Goal: Find specific page/section: Find specific page/section

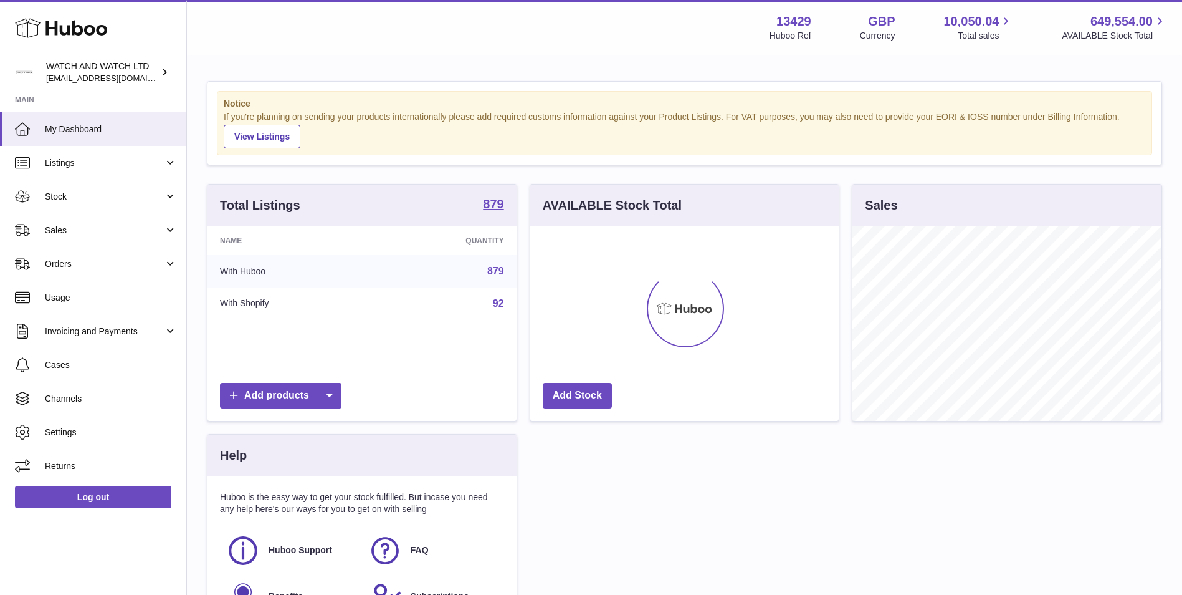
scroll to position [194, 308]
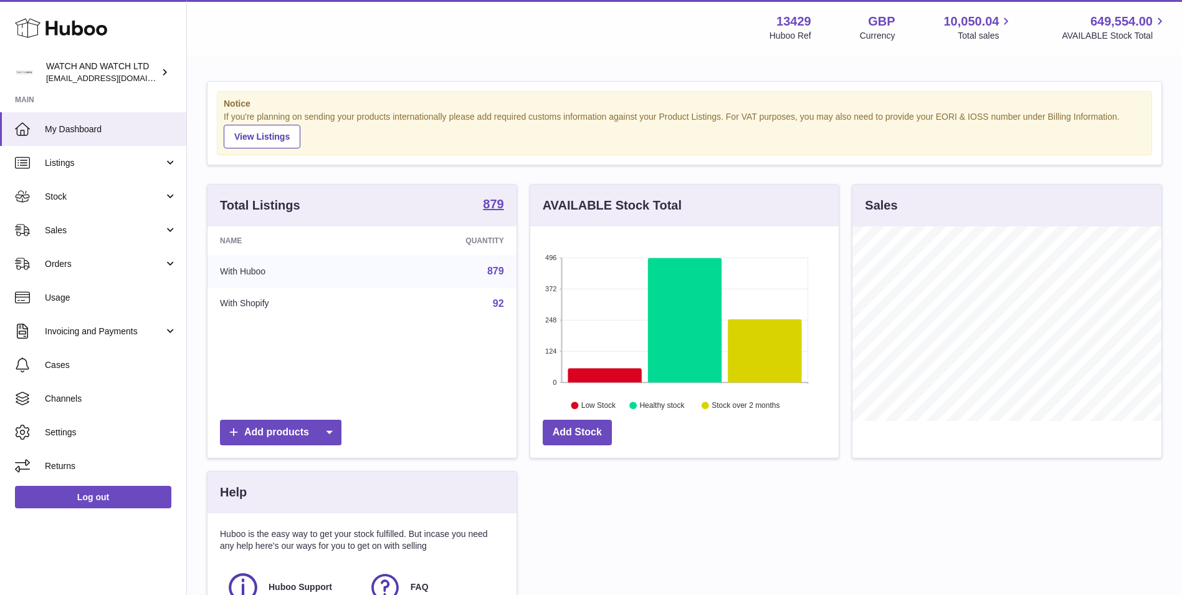
drag, startPoint x: 130, startPoint y: 270, endPoint x: 122, endPoint y: 282, distance: 13.5
click at [130, 270] on link "Orders" at bounding box center [93, 264] width 186 height 34
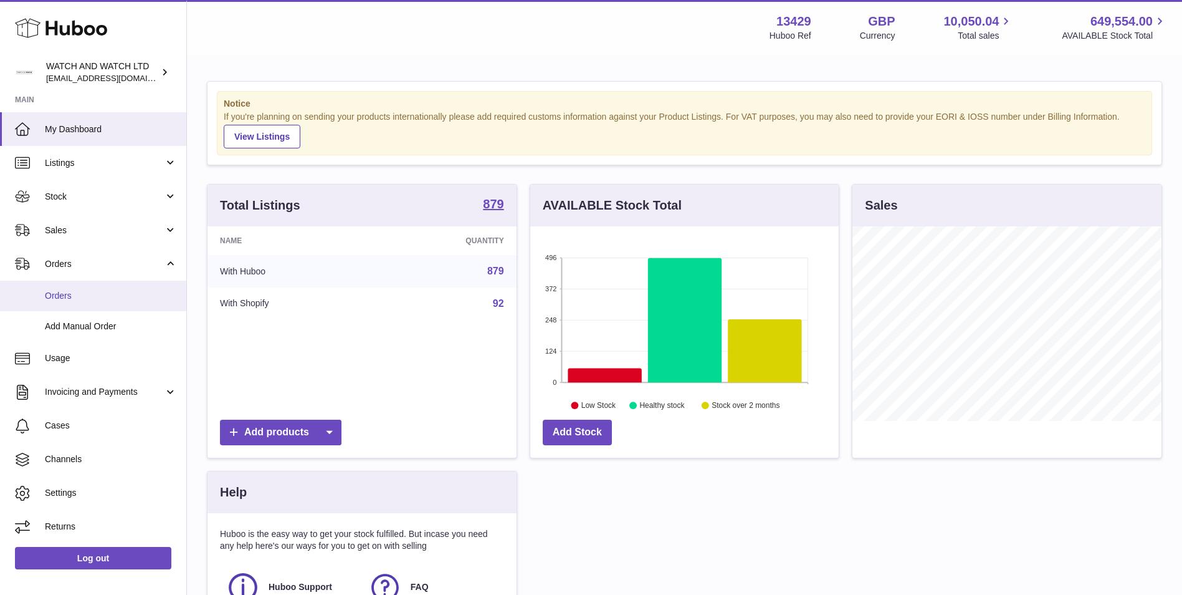
click at [113, 293] on span "Orders" at bounding box center [111, 296] width 132 height 12
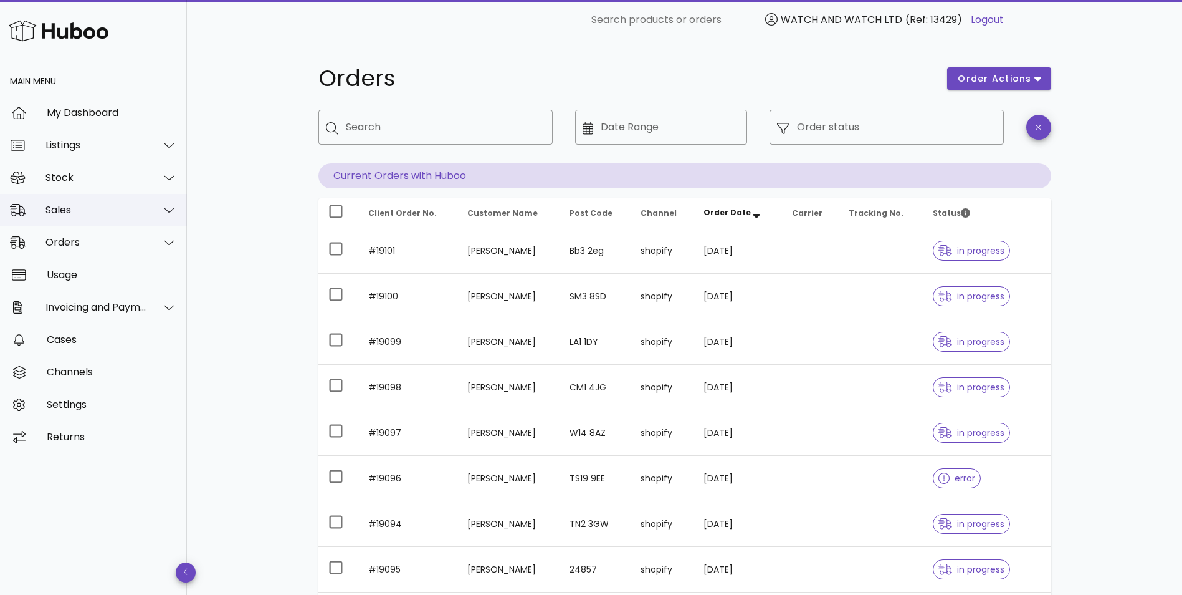
click at [115, 212] on div "Sales" at bounding box center [96, 210] width 102 height 12
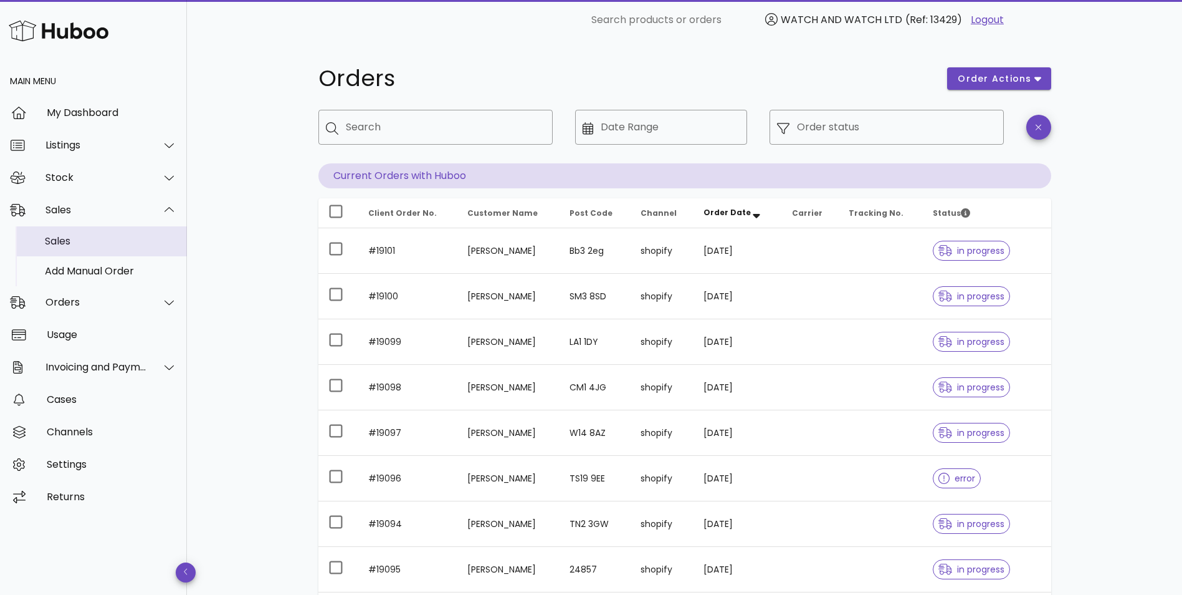
click at [115, 236] on div "Sales" at bounding box center [111, 241] width 132 height 12
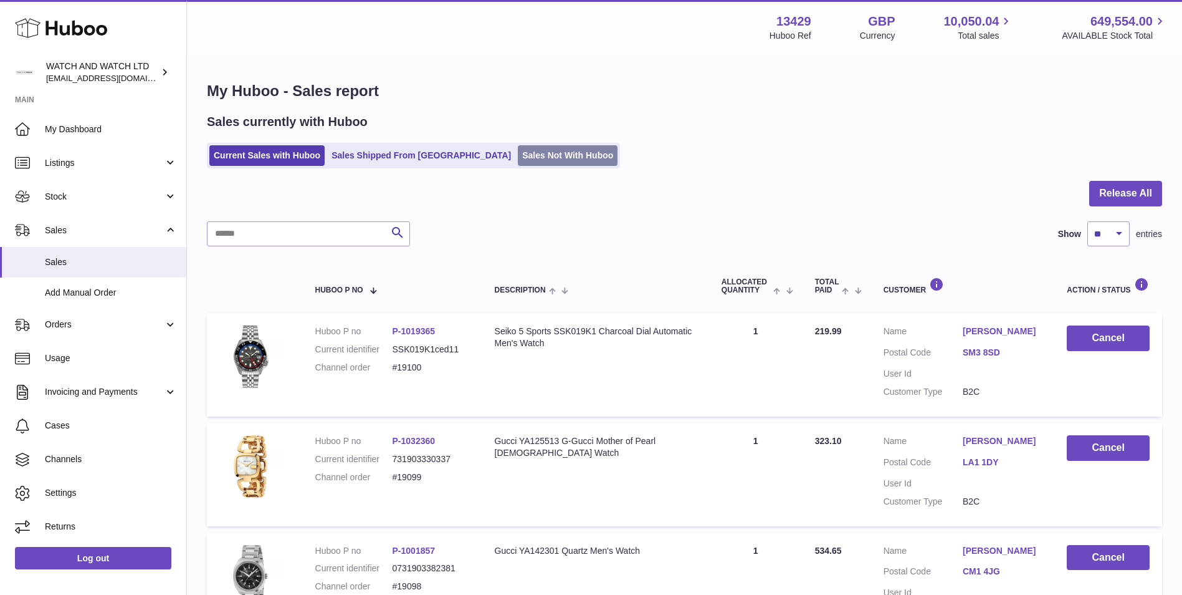
click at [544, 151] on link "Sales Not With Huboo" at bounding box center [568, 155] width 100 height 21
click at [522, 151] on link "Sales Not With Huboo" at bounding box center [568, 155] width 100 height 21
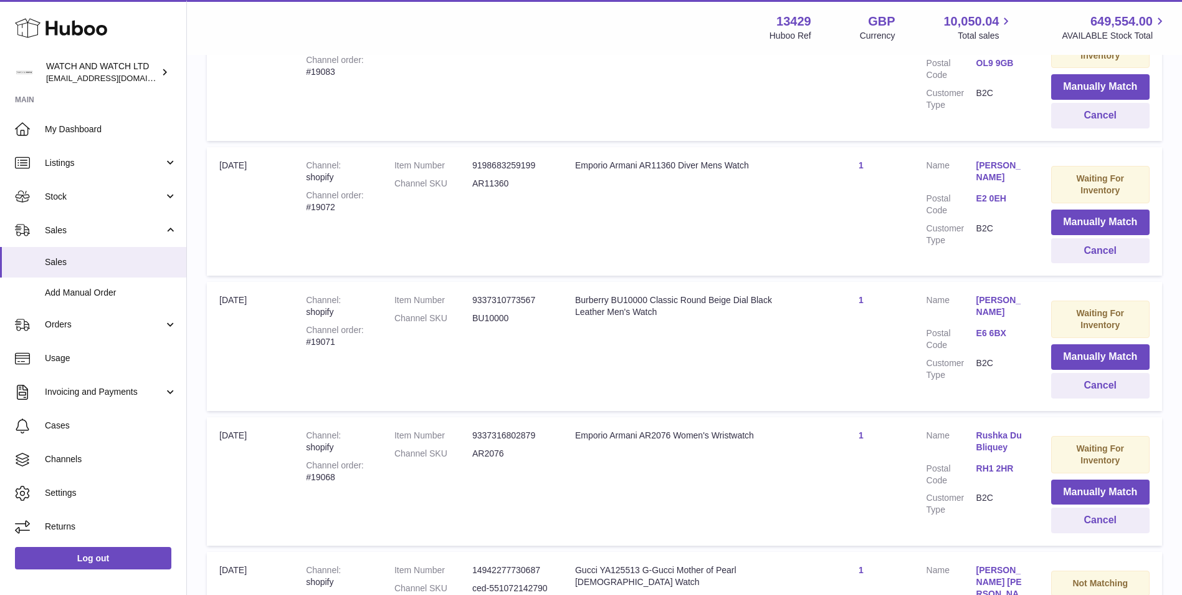
scroll to position [959, 0]
